Goal: Transaction & Acquisition: Purchase product/service

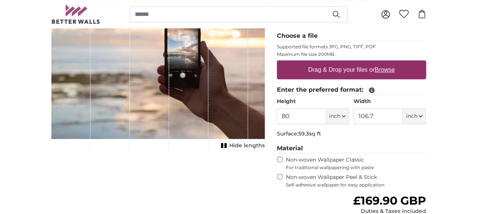
scroll to position [122, 0]
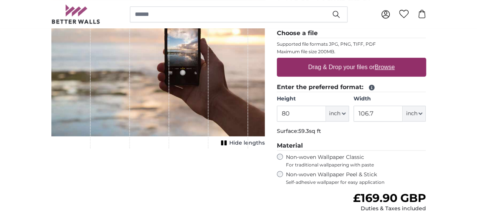
click at [395, 68] on u "Browse" at bounding box center [385, 67] width 20 height 6
click at [426, 60] on input "Drag & Drop your files or Browse" at bounding box center [351, 59] width 149 height 2
type input "**********"
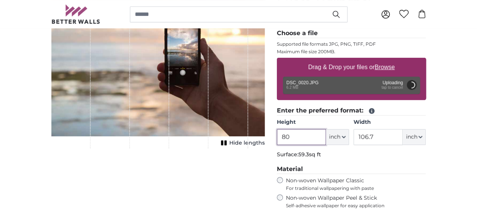
drag, startPoint x: 345, startPoint y: 139, endPoint x: 311, endPoint y: 138, distance: 33.6
click at [311, 138] on input "80" at bounding box center [301, 137] width 49 height 16
type input "55"
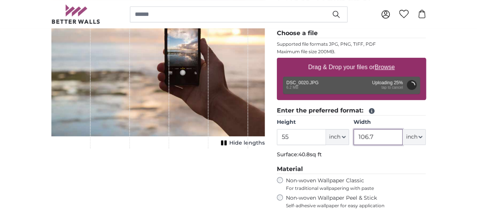
drag, startPoint x: 429, startPoint y: 136, endPoint x: 401, endPoint y: 136, distance: 28.3
click at [401, 136] on input "106.7" at bounding box center [377, 137] width 49 height 16
type input "99"
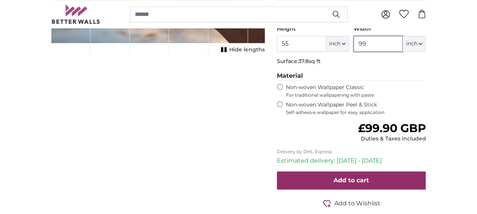
scroll to position [213, 0]
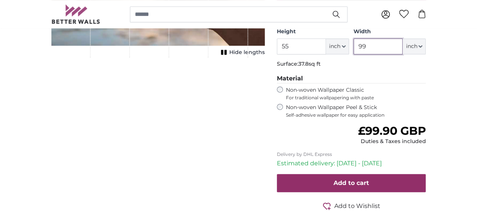
type input "80"
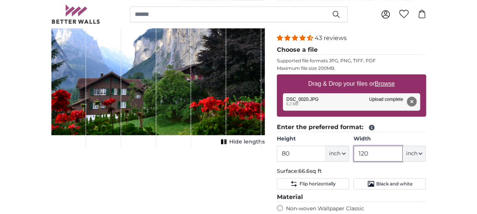
scroll to position [92, 0]
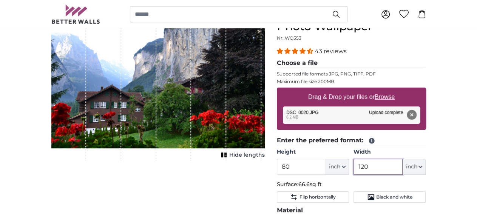
type input "120"
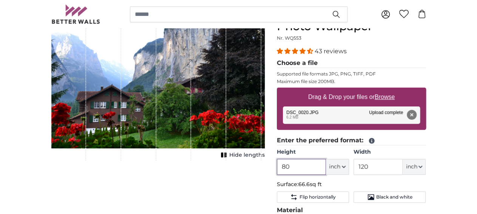
drag, startPoint x: 343, startPoint y: 164, endPoint x: 318, endPoint y: 167, distance: 24.4
click at [318, 167] on input "80" at bounding box center [301, 167] width 49 height 16
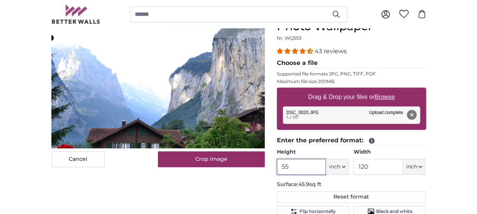
type input "55"
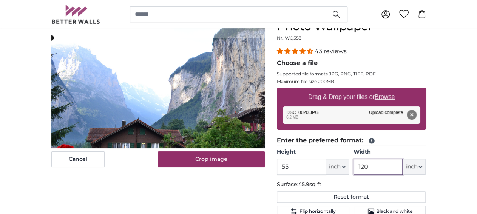
drag, startPoint x: 414, startPoint y: 165, endPoint x: 399, endPoint y: 168, distance: 15.0
click at [399, 168] on input "120" at bounding box center [377, 167] width 49 height 16
type input "99"
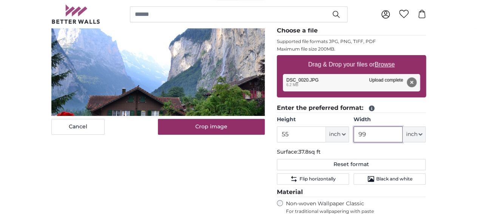
scroll to position [122, 0]
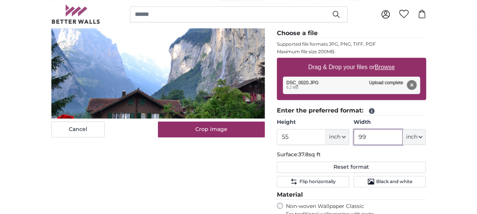
click at [244, 104] on cropper-handle at bounding box center [204, 85] width 306 height 170
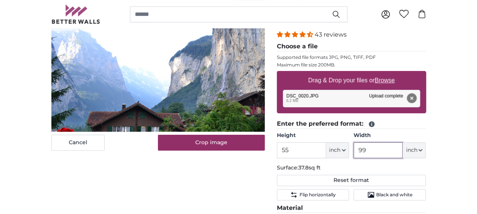
scroll to position [111, 0]
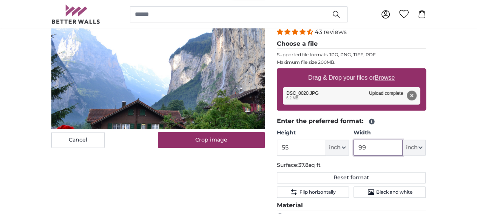
click at [207, 128] on cropper-handle at bounding box center [204, 96] width 306 height 170
click at [205, 141] on cropper-handle at bounding box center [204, 106] width 306 height 170
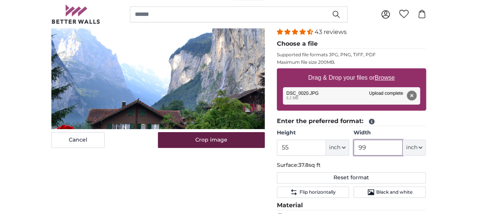
type input "99"
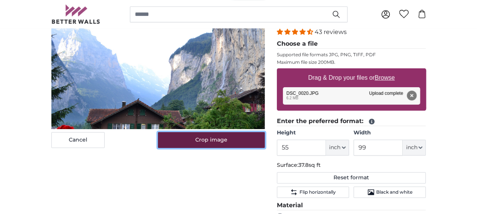
click at [219, 148] on button "Crop image" at bounding box center [211, 140] width 107 height 16
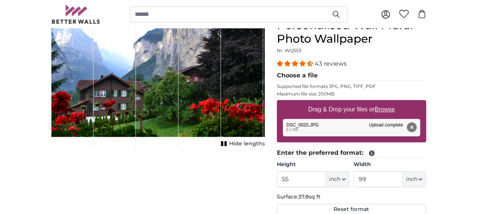
scroll to position [0, 0]
